Goal: Find specific page/section: Find specific page/section

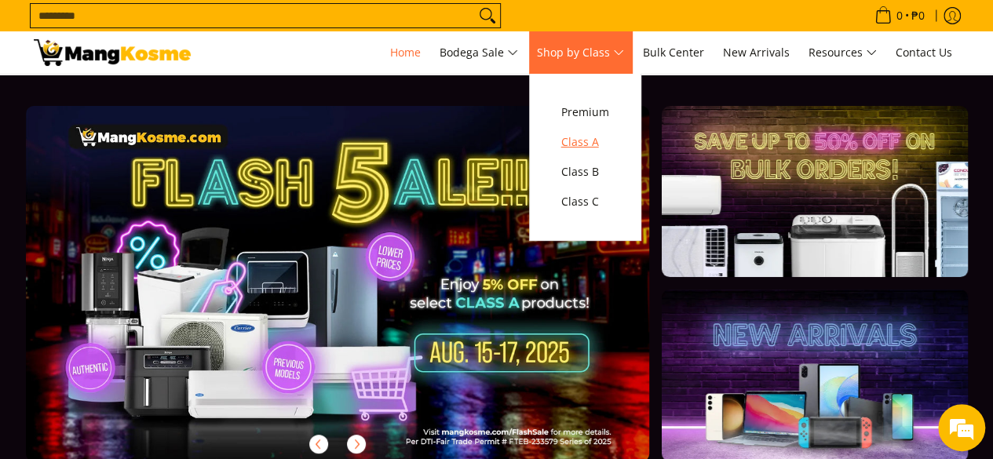
click at [589, 140] on span "Class A" at bounding box center [585, 143] width 48 height 20
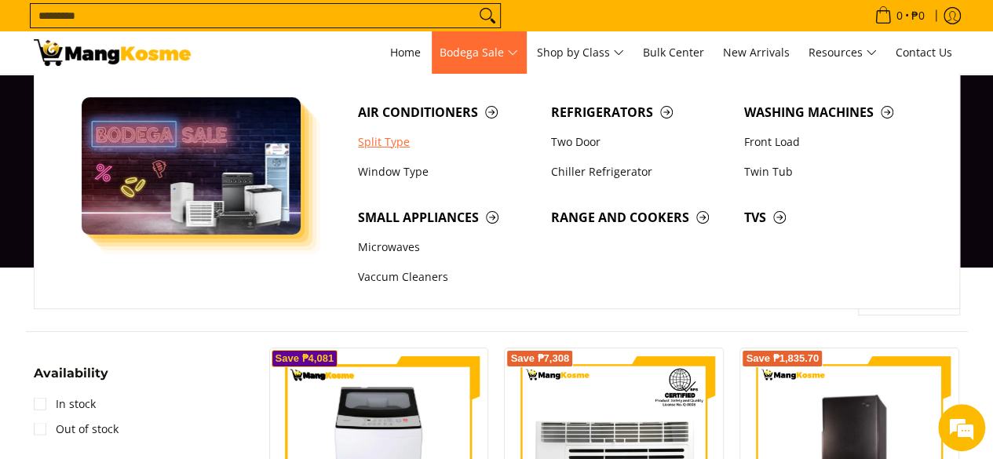
click at [388, 147] on link "Split Type" at bounding box center [446, 142] width 193 height 30
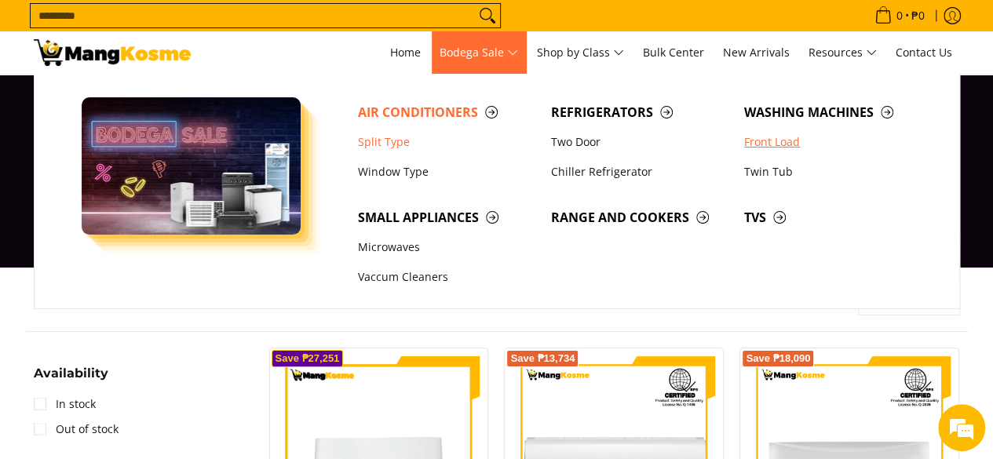
click at [775, 147] on link "Front Load" at bounding box center [832, 142] width 193 height 30
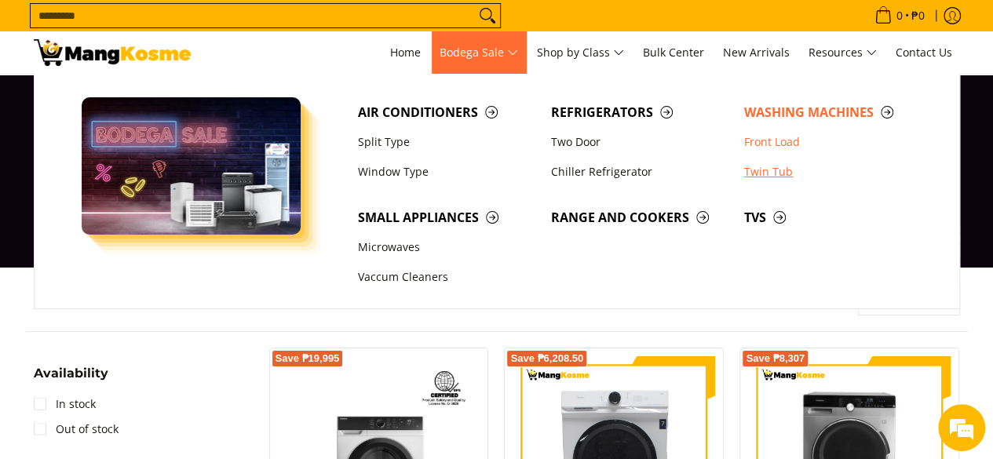
click at [760, 175] on link "Twin Tub" at bounding box center [832, 172] width 193 height 30
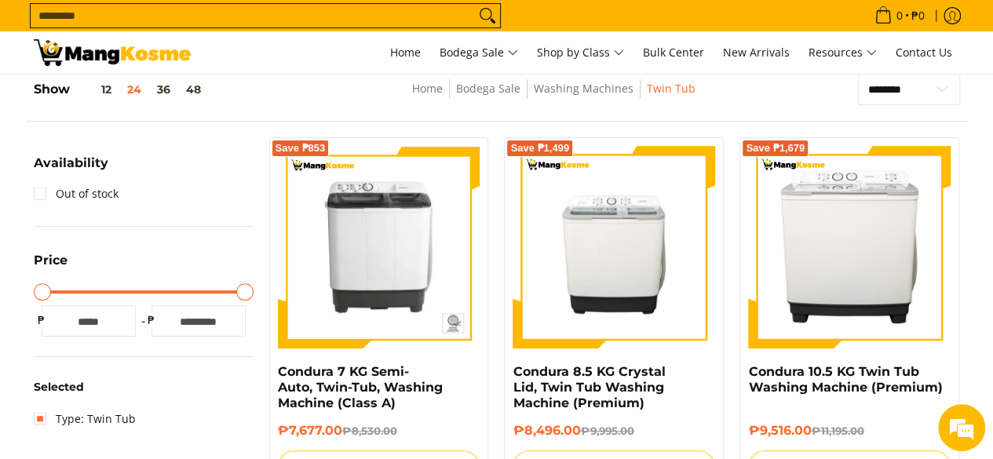
scroll to position [235, 0]
